Goal: Task Accomplishment & Management: Manage account settings

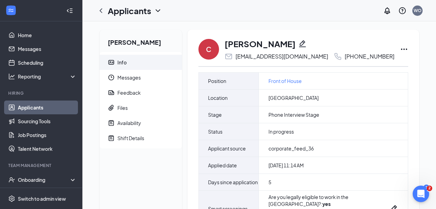
click at [401, 49] on icon "Ellipses" at bounding box center [404, 48] width 6 height 1
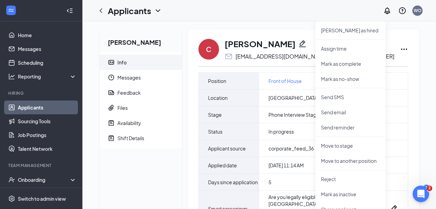
click at [270, 23] on div "[PERSON_NAME] Info Messages Feedback Files Availability Shift Details C [PERSON…" at bounding box center [259, 134] width 354 height 227
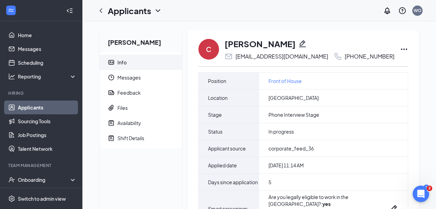
click at [307, 44] on icon "Pencil" at bounding box center [303, 44] width 8 height 8
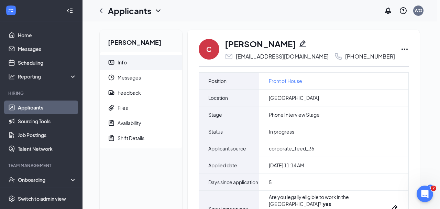
type input "[PHONE_NUMBER]"
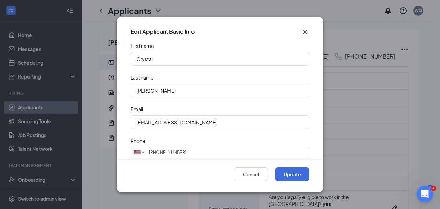
click at [305, 30] on icon "Cross" at bounding box center [305, 32] width 8 height 8
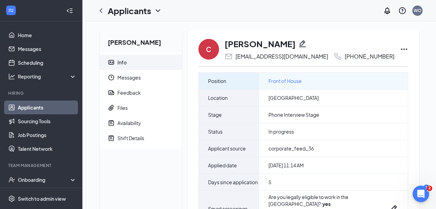
click at [285, 81] on span "Front of House" at bounding box center [285, 81] width 33 height 8
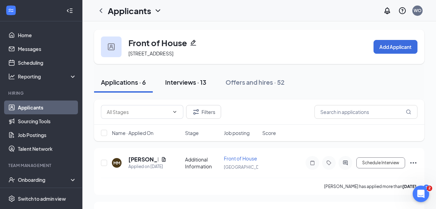
click at [184, 80] on div "Interviews · 13" at bounding box center [185, 82] width 41 height 9
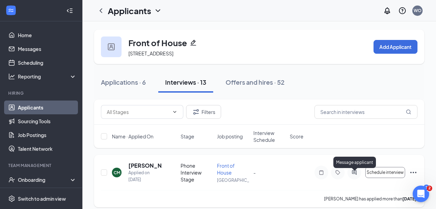
click at [353, 174] on icon "ActiveChat" at bounding box center [355, 171] width 8 height 5
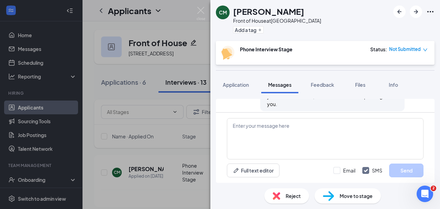
scroll to position [363, 0]
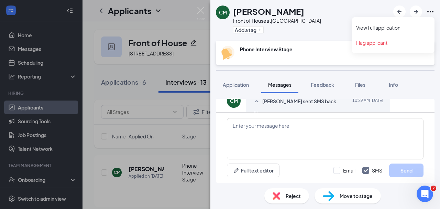
click at [430, 13] on icon "Ellipses" at bounding box center [430, 12] width 8 height 8
click at [410, 26] on link "View full application" at bounding box center [393, 27] width 74 height 7
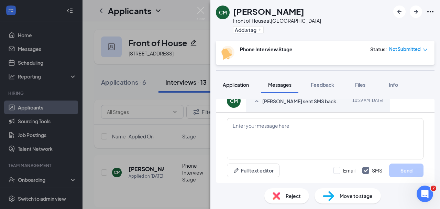
click at [244, 85] on span "Application" at bounding box center [236, 84] width 26 height 6
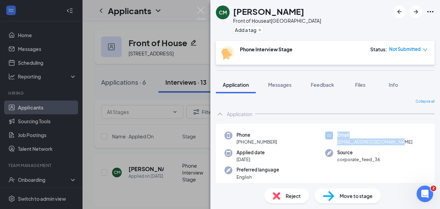
drag, startPoint x: 358, startPoint y: 144, endPoint x: 432, endPoint y: 144, distance: 73.9
click at [432, 144] on div "Collapse all Application Phone +1 (919) 710-0291 Email crystalmarcial8@gmail.co…" at bounding box center [325, 137] width 230 height 89
click at [397, 138] on div "Email crystalmarcial8@gmail.com" at bounding box center [375, 138] width 101 height 14
drag, startPoint x: 397, startPoint y: 138, endPoint x: 400, endPoint y: 143, distance: 5.8
click at [400, 143] on div "Email crystalmarcial8@gmail.com" at bounding box center [375, 138] width 101 height 14
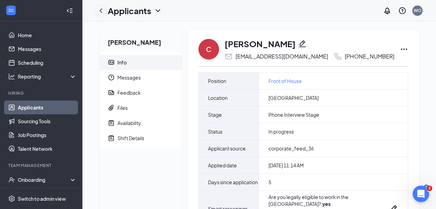
click at [100, 8] on icon "ChevronLeft" at bounding box center [101, 11] width 8 height 8
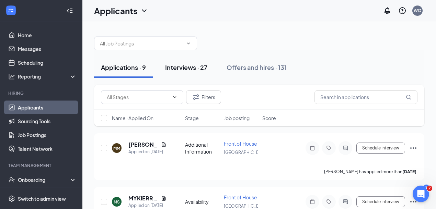
click at [195, 77] on button "Interviews · 27" at bounding box center [186, 67] width 56 height 21
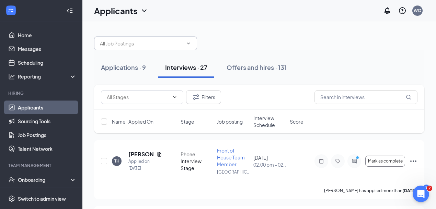
click at [182, 43] on input "text" at bounding box center [141, 44] width 83 height 8
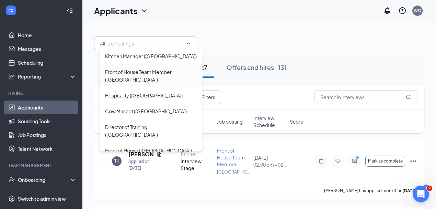
click at [159, 76] on div "Front of House Team Member ([GEOGRAPHIC_DATA])" at bounding box center [151, 75] width 92 height 15
type input "Front of House Team Member ([GEOGRAPHIC_DATA])"
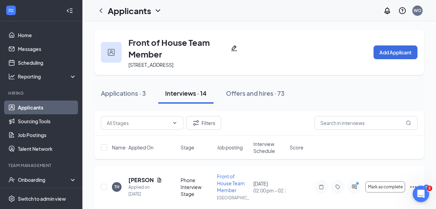
click at [190, 98] on button "Interviews · 14" at bounding box center [185, 93] width 55 height 21
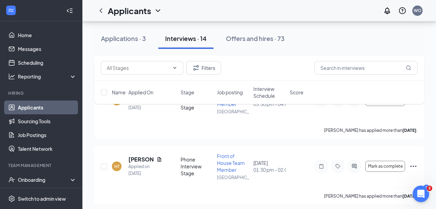
scroll to position [687, 0]
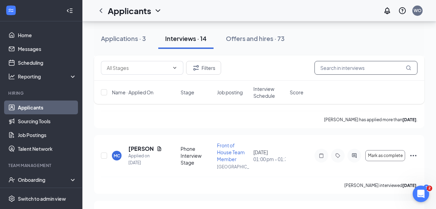
click at [343, 64] on input "text" at bounding box center [366, 68] width 103 height 14
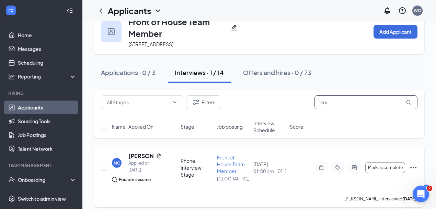
scroll to position [30, 0]
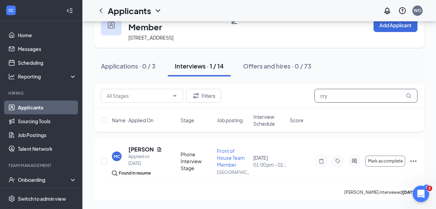
click at [349, 96] on input "cry" at bounding box center [366, 96] width 103 height 14
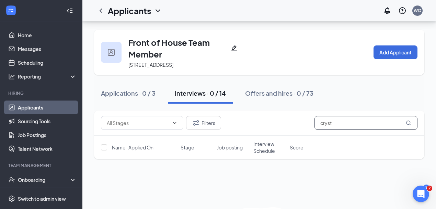
scroll to position [30, 0]
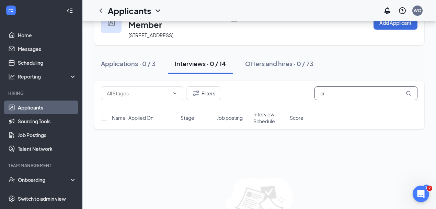
type input "c"
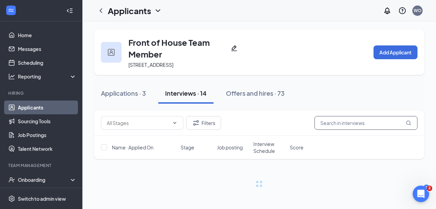
scroll to position [30, 0]
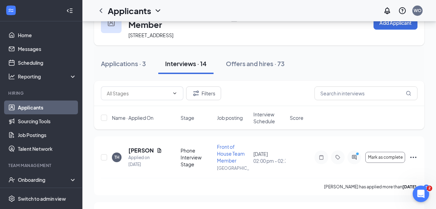
click at [33, 109] on link "Applicants" at bounding box center [47, 107] width 59 height 14
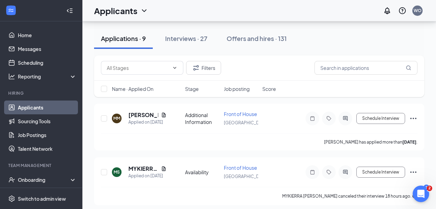
click at [186, 37] on div "Interviews · 27" at bounding box center [186, 38] width 42 height 9
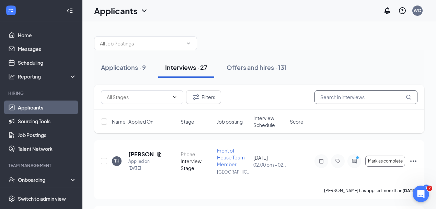
click at [350, 96] on input "text" at bounding box center [366, 97] width 103 height 14
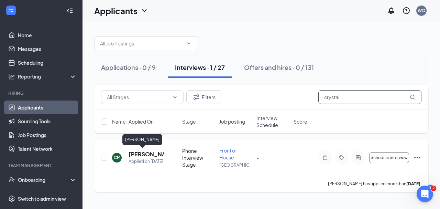
type input "crystal"
click at [146, 152] on h5 "[PERSON_NAME]" at bounding box center [146, 154] width 35 height 8
